Goal: Find specific page/section: Find specific page/section

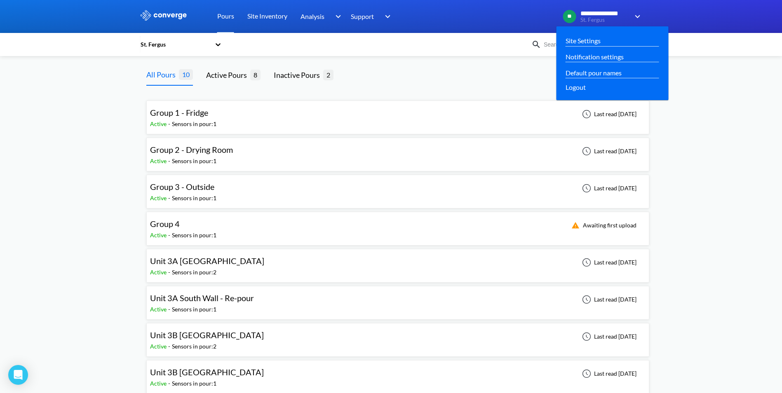
click at [636, 18] on img at bounding box center [635, 17] width 13 height 10
click at [588, 19] on span "St. Fergus" at bounding box center [604, 20] width 49 height 6
click at [591, 40] on link "Site Settings" at bounding box center [582, 40] width 35 height 10
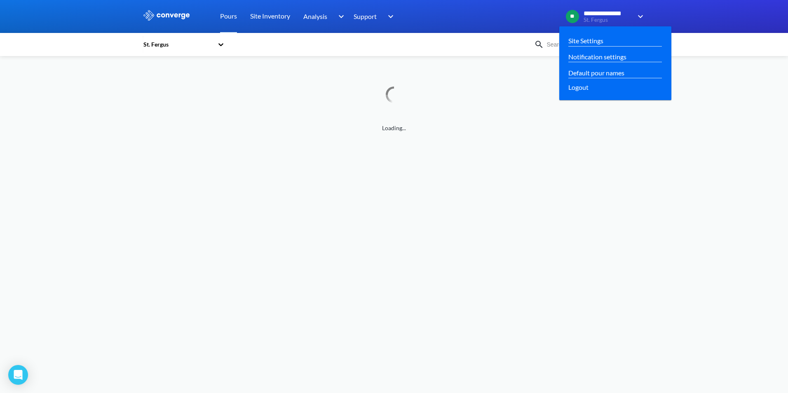
click at [638, 19] on img at bounding box center [638, 17] width 13 height 10
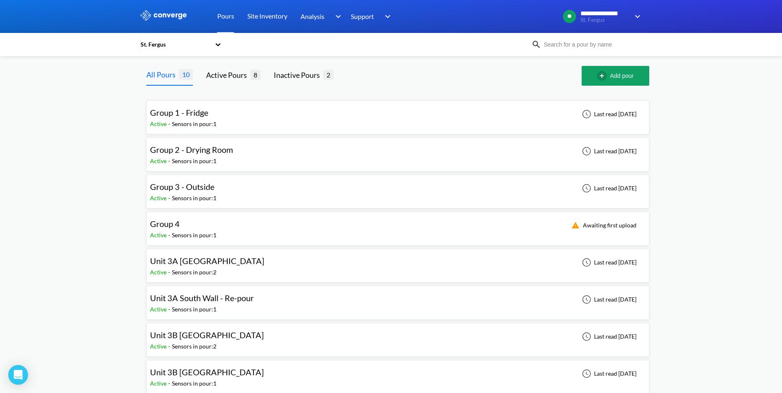
click at [218, 45] on icon at bounding box center [218, 44] width 8 height 8
click at [159, 81] on div "Overton" at bounding box center [181, 83] width 82 height 16
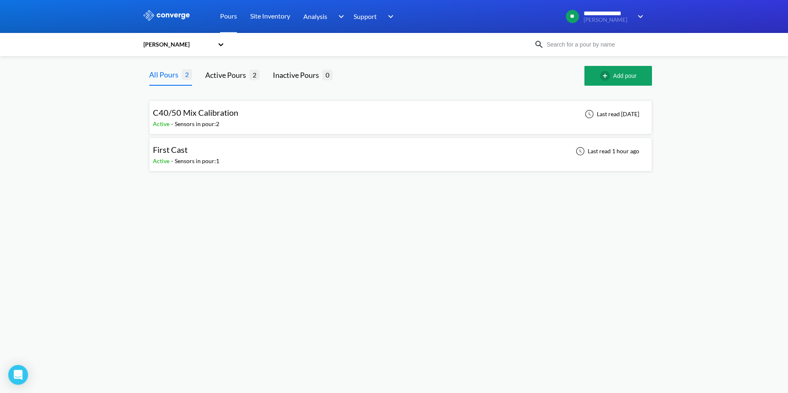
click at [223, 112] on span "C40/50 Mix Calibration" at bounding box center [195, 113] width 85 height 10
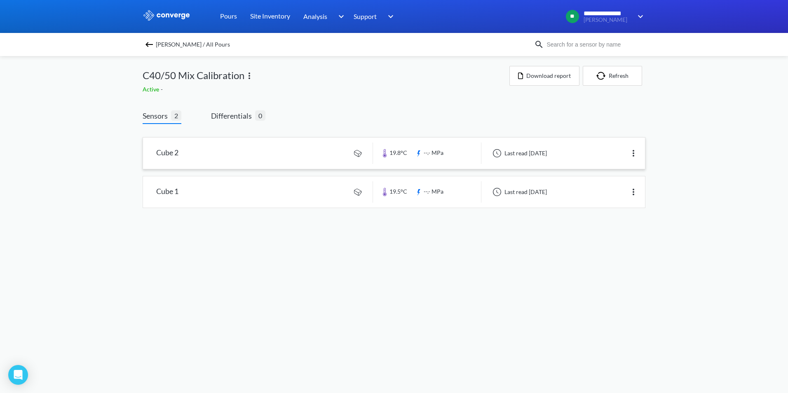
click at [306, 149] on link at bounding box center [394, 153] width 502 height 31
